Goal: Task Accomplishment & Management: Use online tool/utility

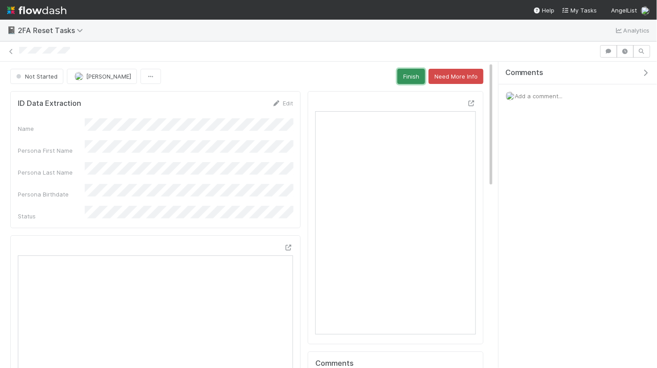
click at [415, 82] on button "Finish" at bounding box center [411, 76] width 28 height 15
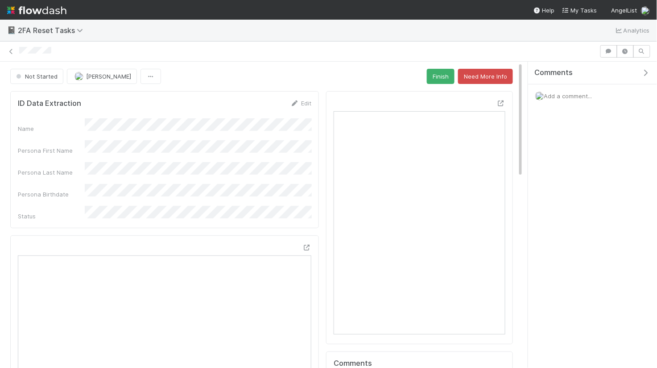
drag, startPoint x: 499, startPoint y: 116, endPoint x: 586, endPoint y: 109, distance: 86.8
click at [586, 109] on div "Comments Add a comment..." at bounding box center [590, 215] width 134 height 306
click at [447, 79] on button "Finish" at bounding box center [441, 76] width 28 height 15
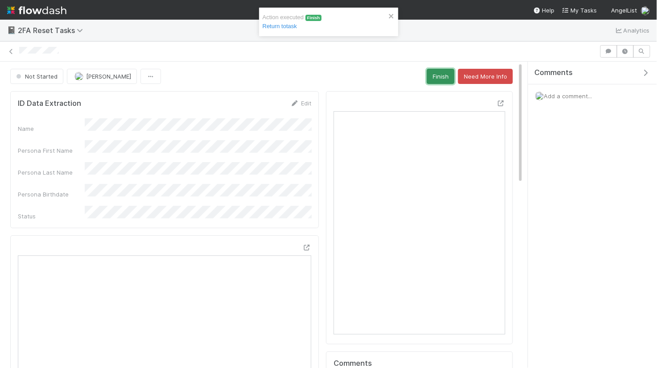
click at [446, 80] on button "Finish" at bounding box center [441, 76] width 28 height 15
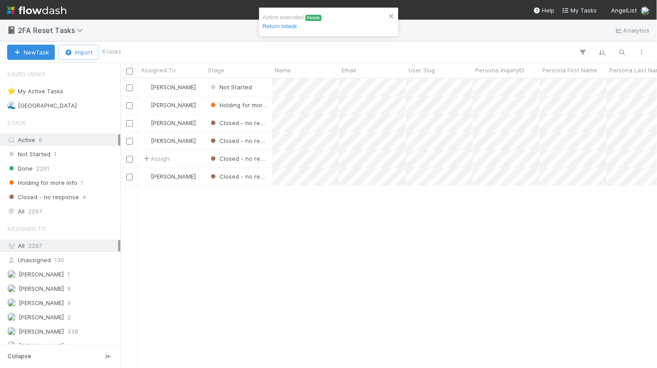
scroll to position [289, 537]
